Goal: Download file/media

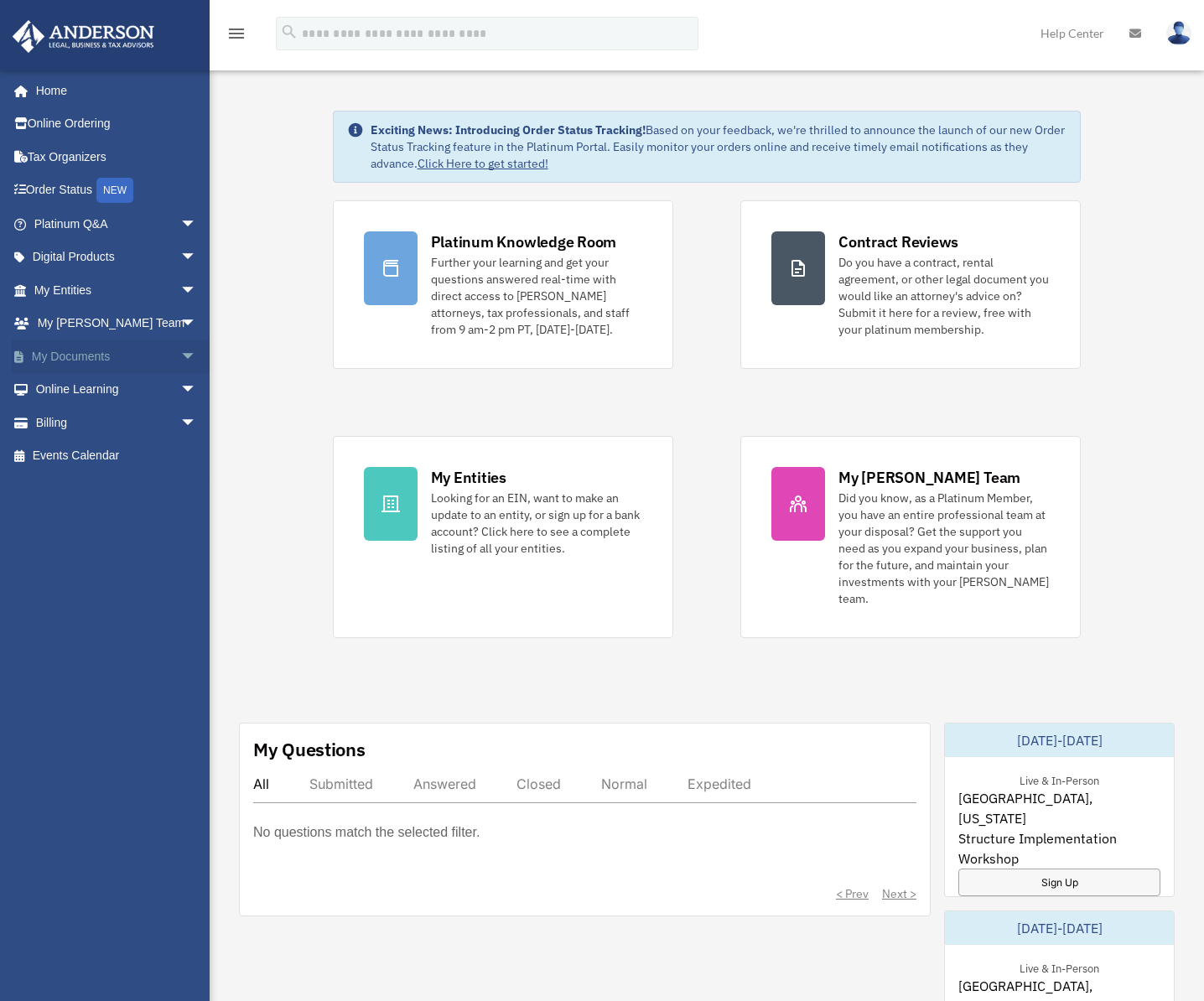
click at [152, 363] on link "My Documents arrow_drop_down" at bounding box center [117, 356] width 210 height 34
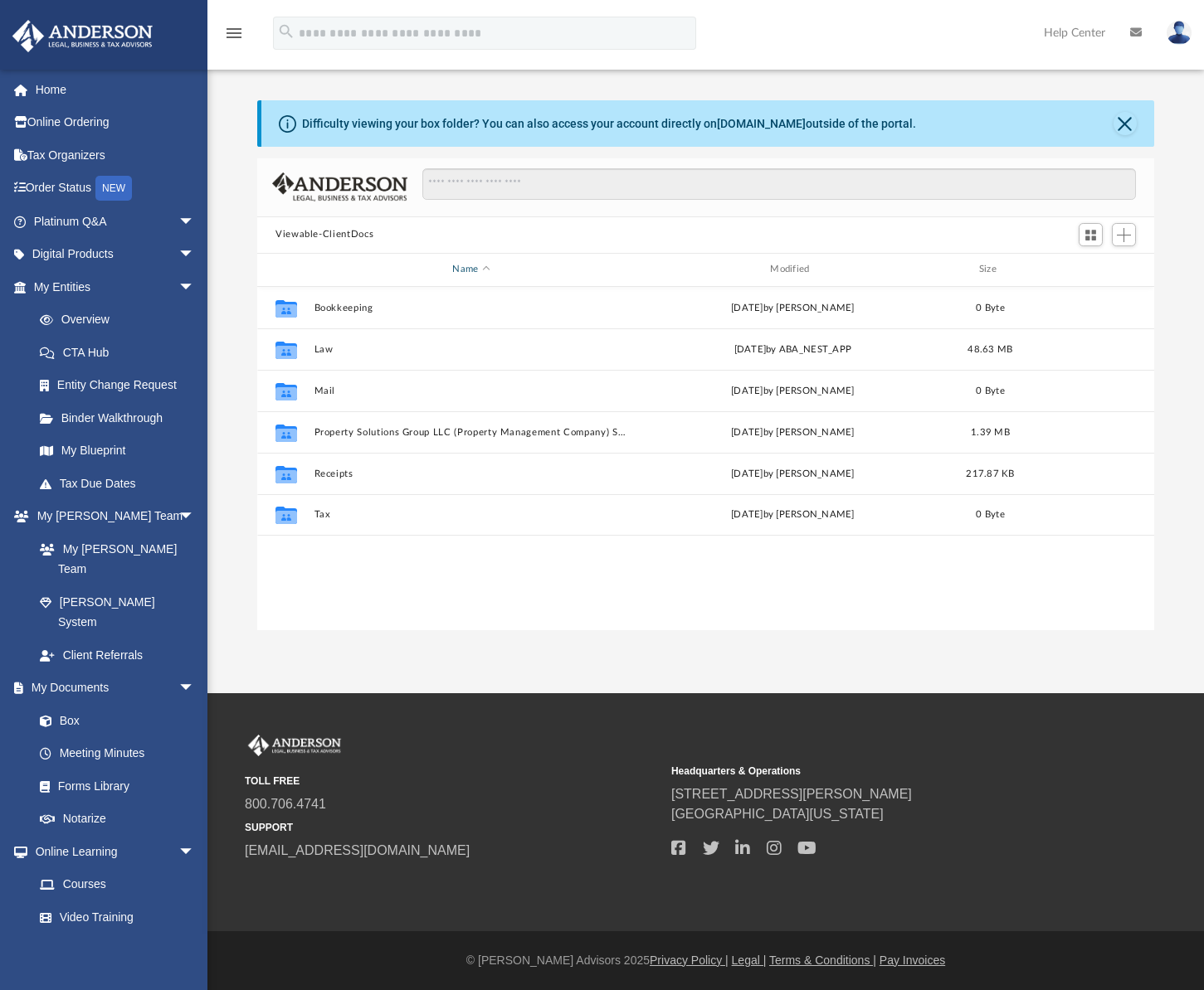
scroll to position [365, 884]
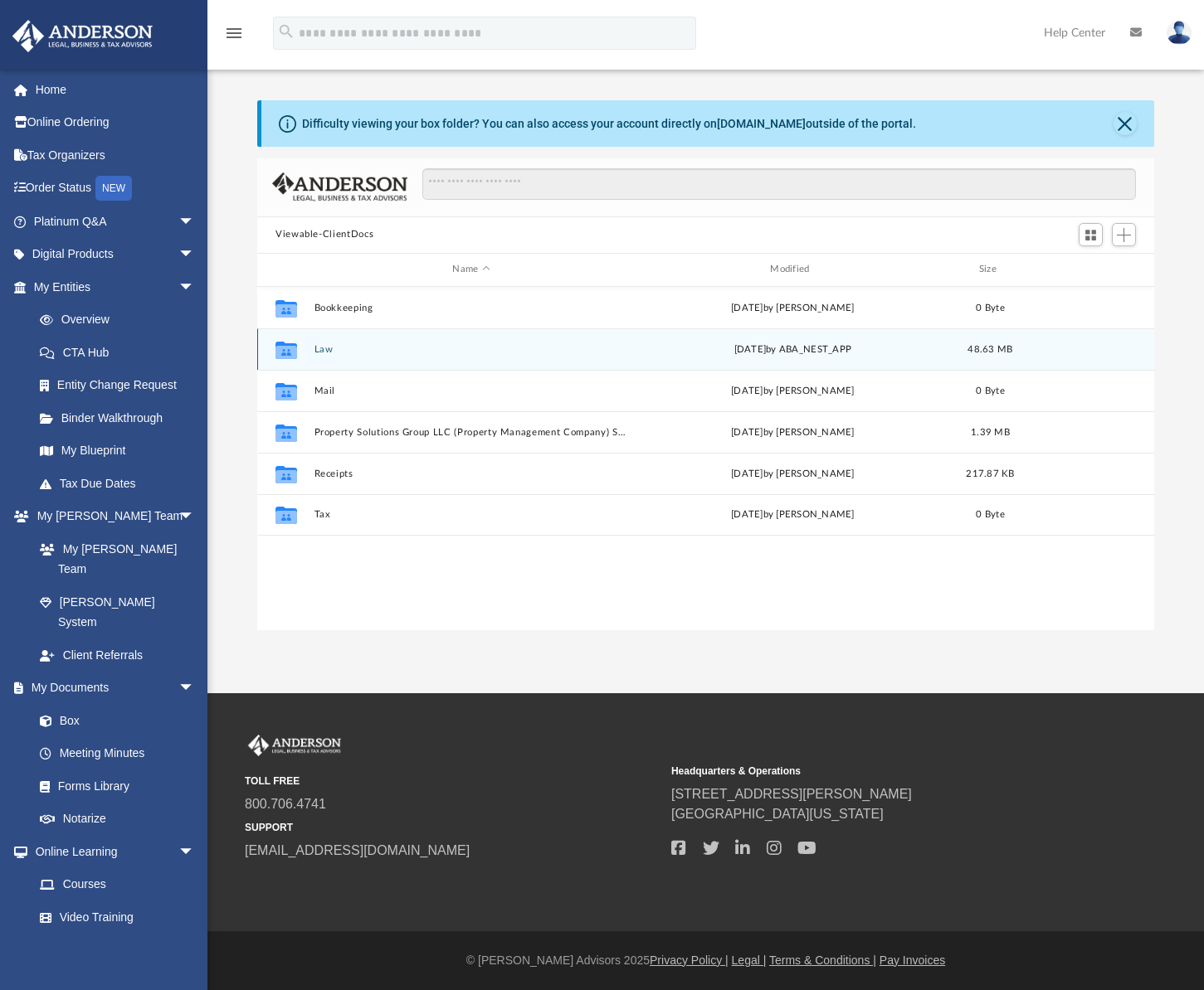
click at [322, 347] on button "Law" at bounding box center [472, 348] width 315 height 10
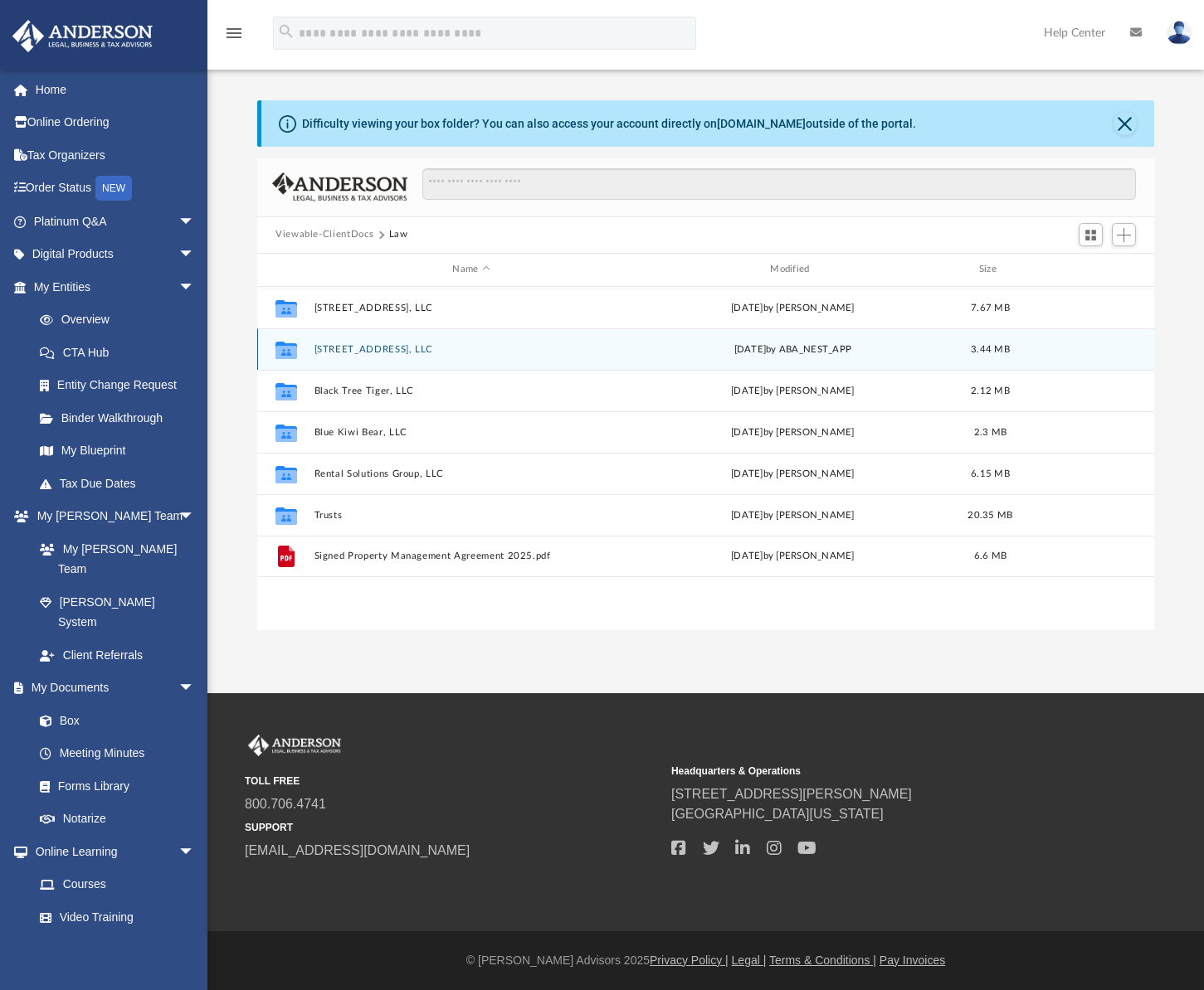
click at [395, 349] on button "[STREET_ADDRESS], LLC" at bounding box center [472, 348] width 315 height 10
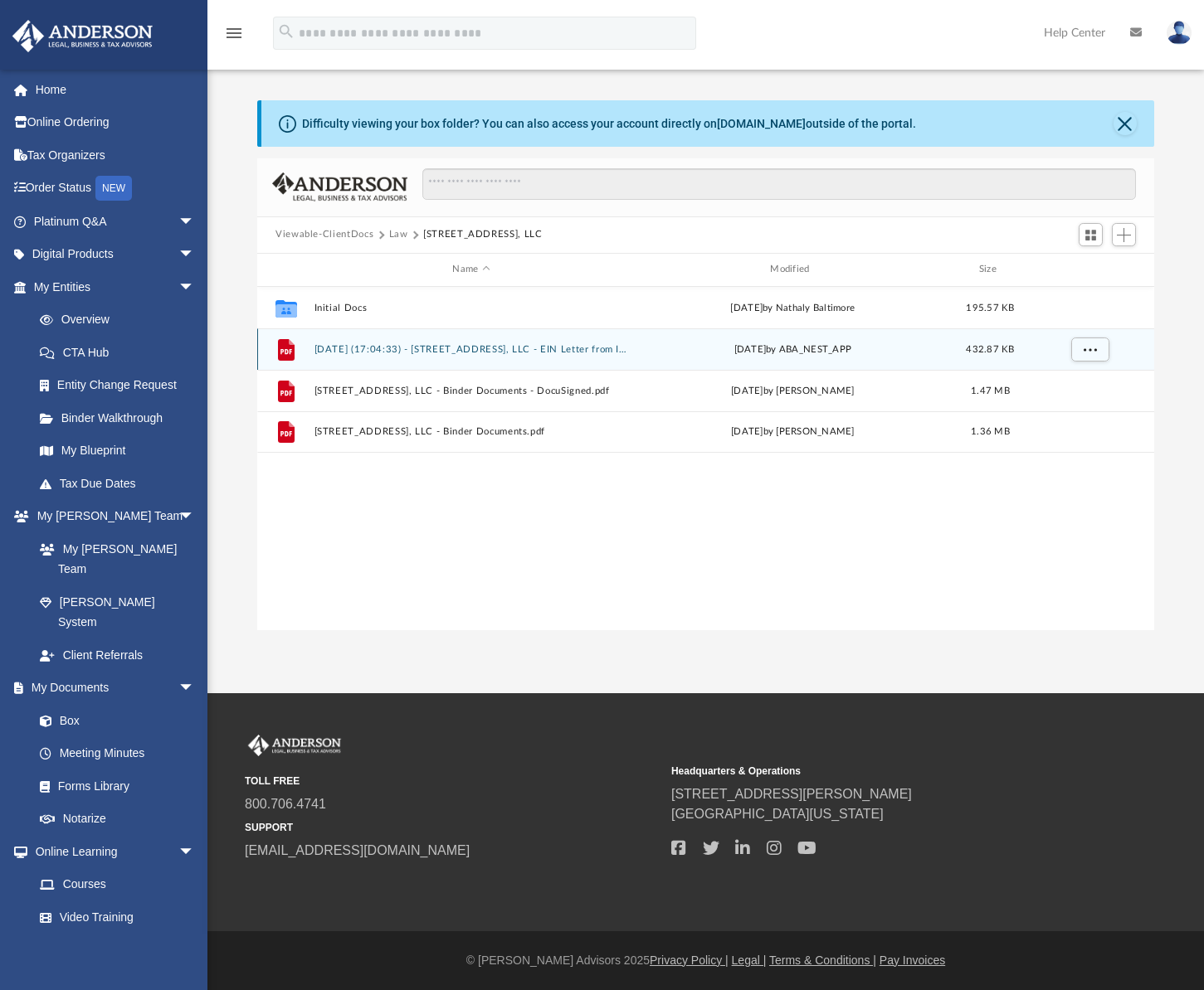
click at [517, 351] on button "[DATE] (17:04:33) - [STREET_ADDRESS], LLC - EIN Letter from IRS.pdf" at bounding box center [472, 348] width 315 height 10
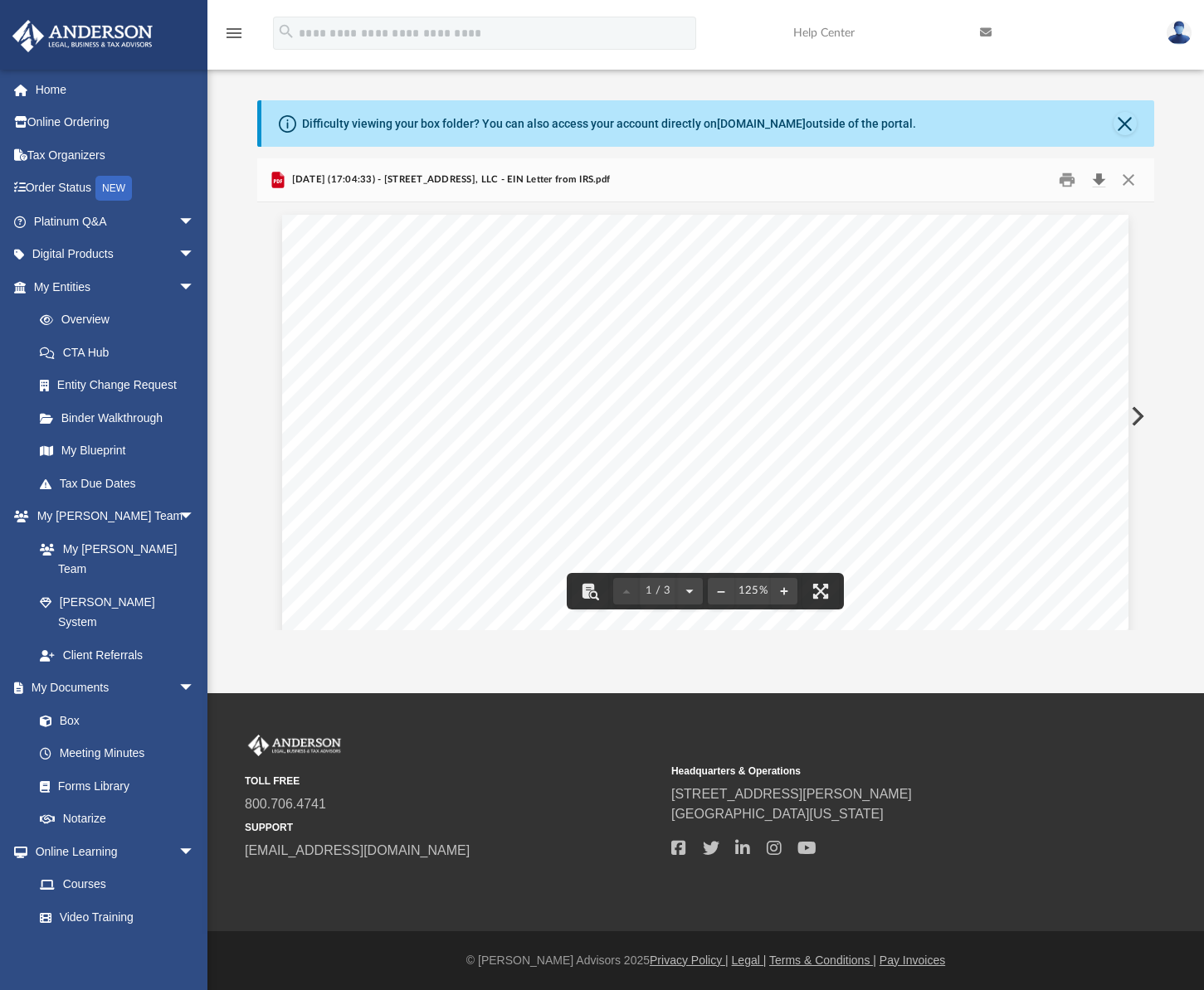
click at [1091, 178] on button "Download" at bounding box center [1098, 179] width 30 height 26
